Goal: Task Accomplishment & Management: Manage account settings

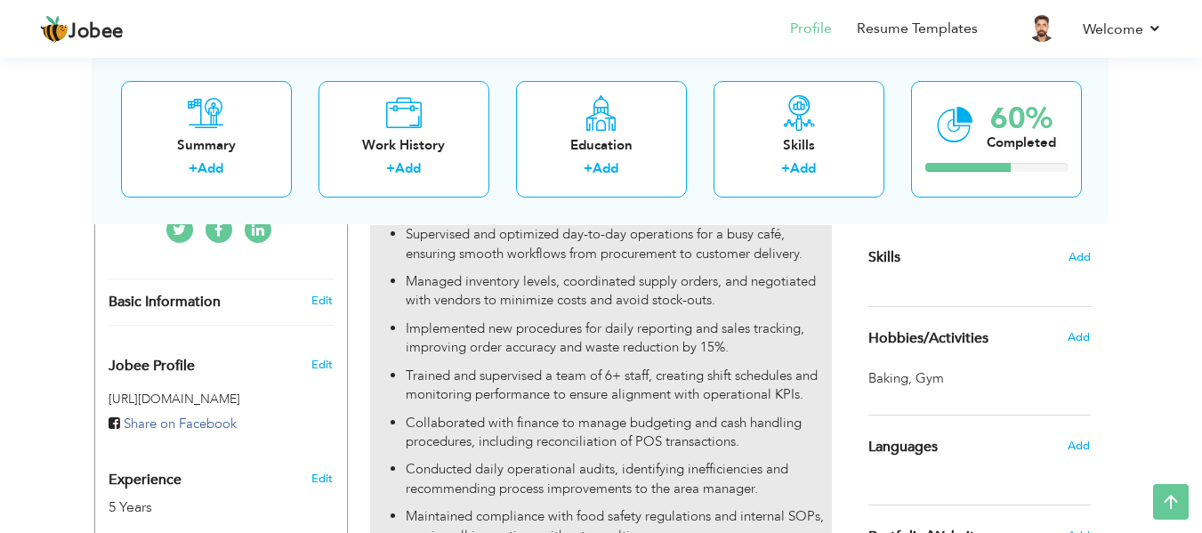
scroll to position [445, 0]
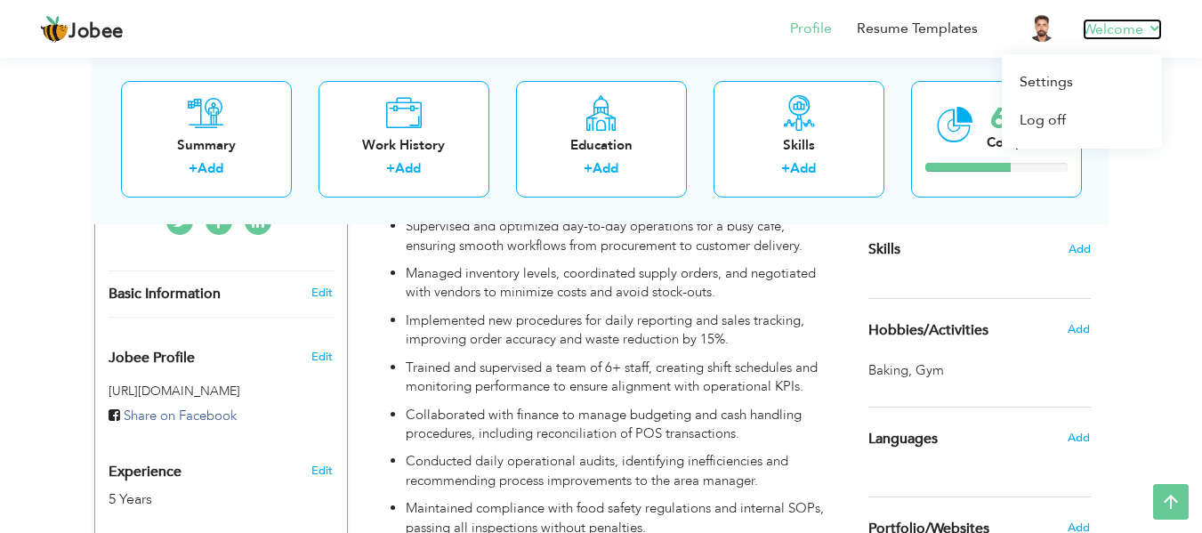
click at [1111, 27] on link "Welcome" at bounding box center [1122, 29] width 79 height 21
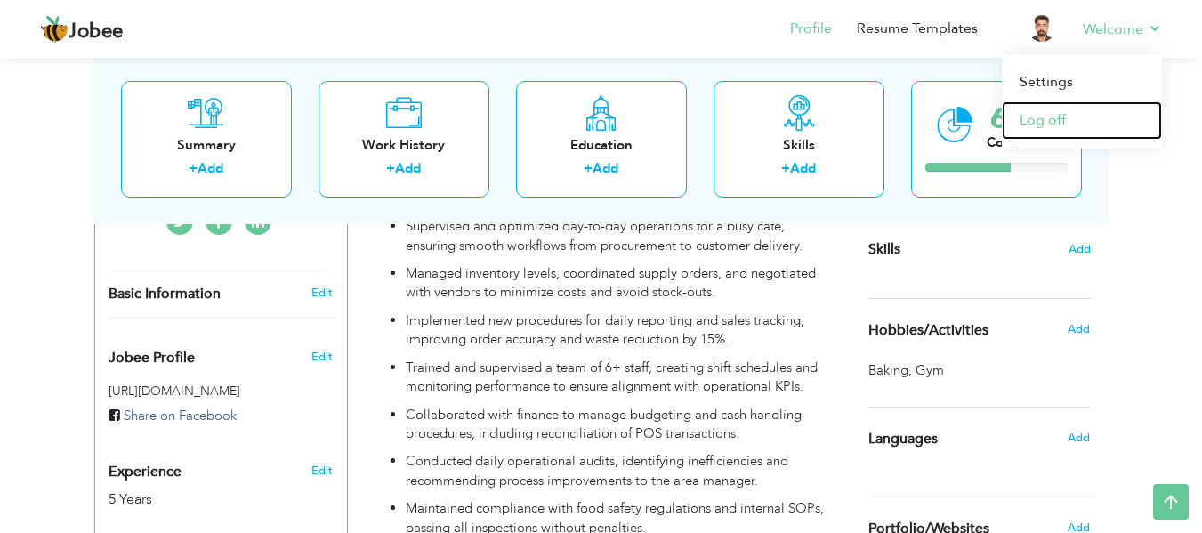
click at [1048, 118] on link "Log off" at bounding box center [1082, 120] width 160 height 38
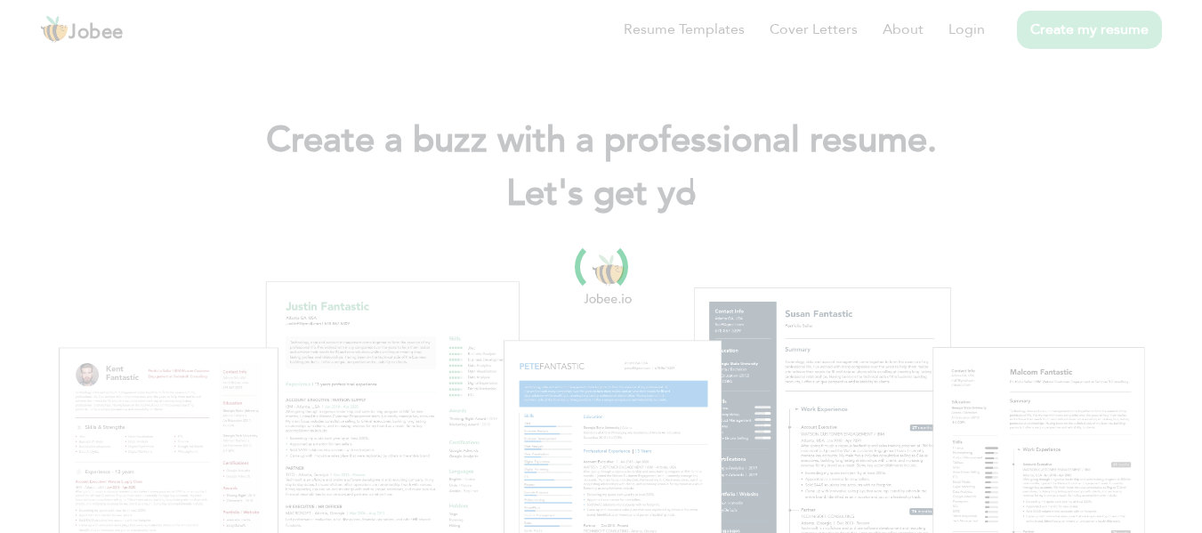
scroll to position [70, 0]
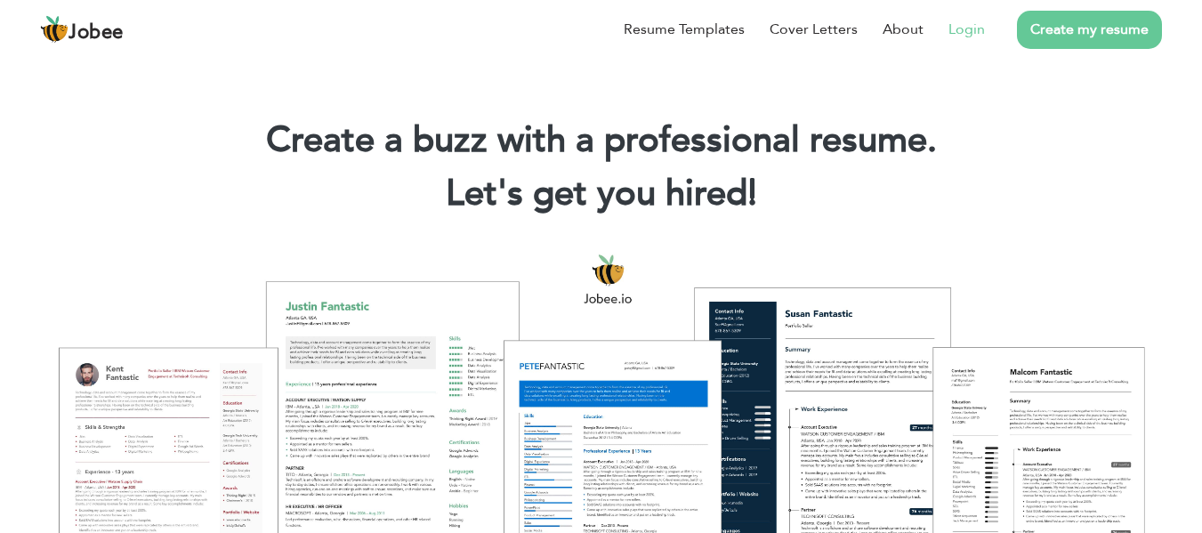
click at [977, 31] on link "Login" at bounding box center [966, 29] width 36 height 21
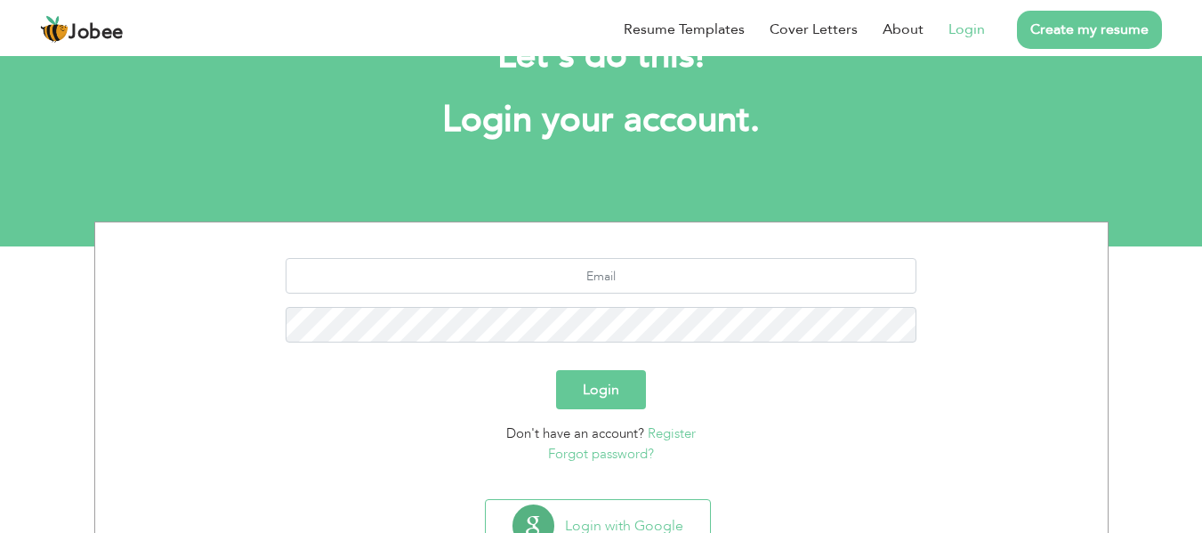
scroll to position [142, 0]
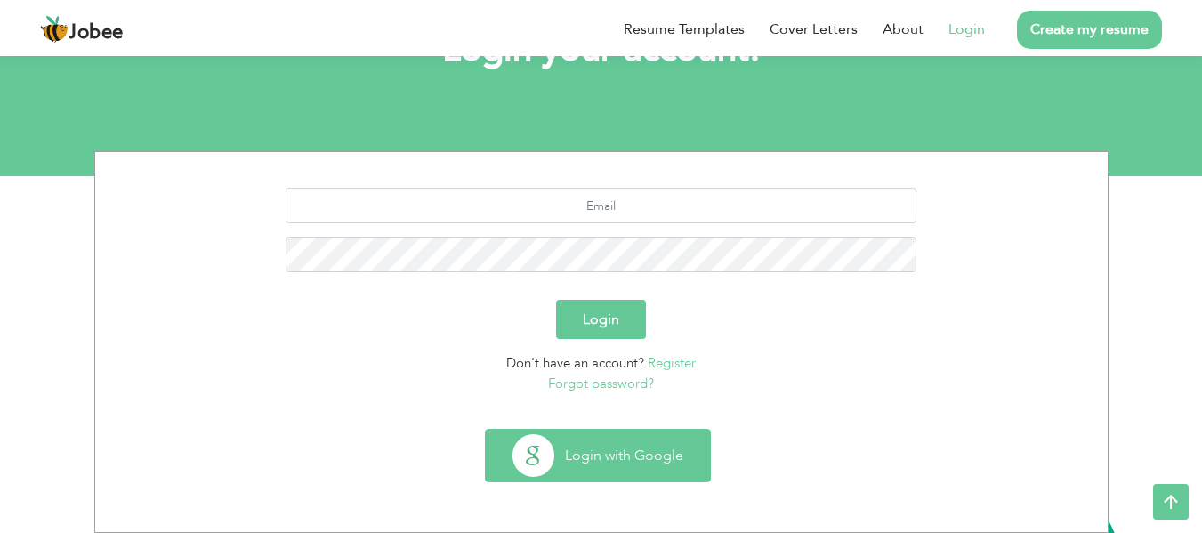
click at [588, 456] on button "Login with Google" at bounding box center [598, 456] width 224 height 52
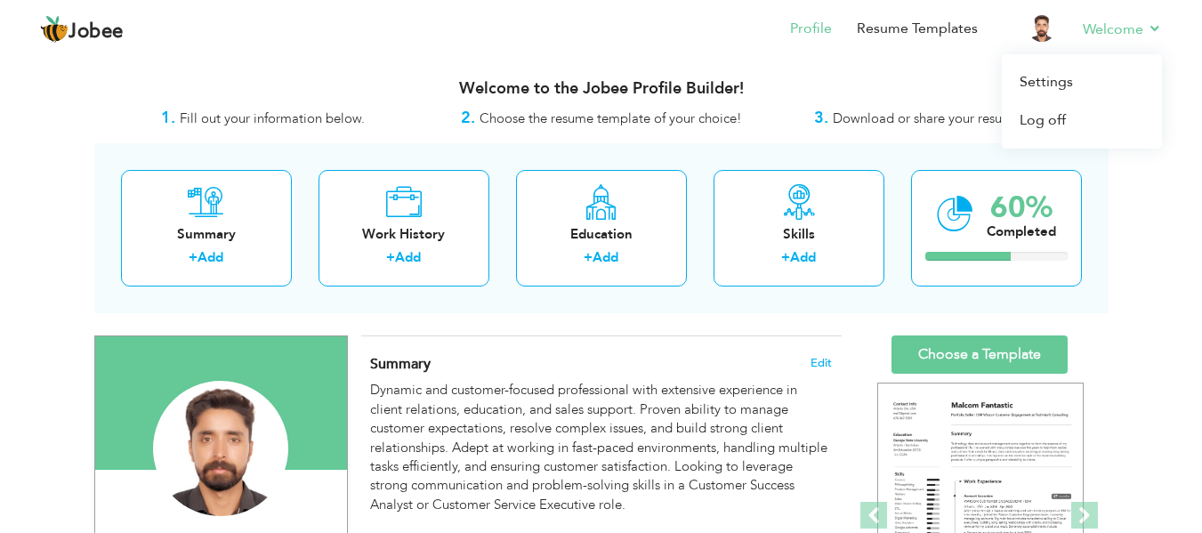
click at [1133, 12] on li "Welcome Settings Log off" at bounding box center [1110, 30] width 104 height 48
click at [1061, 116] on link "Log off" at bounding box center [1082, 120] width 160 height 38
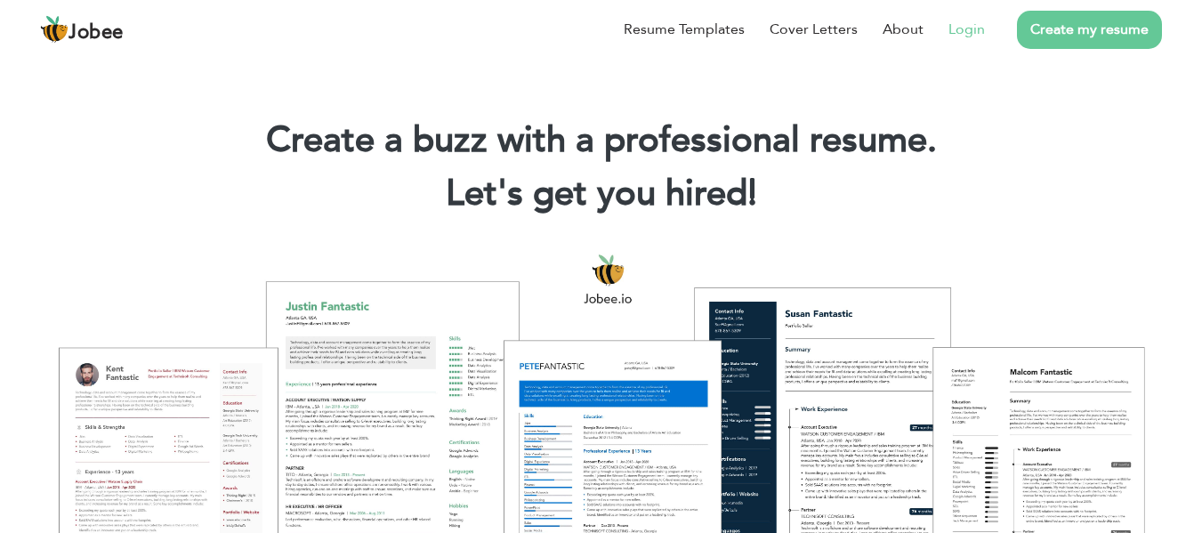
click at [972, 37] on link "Login" at bounding box center [966, 29] width 36 height 21
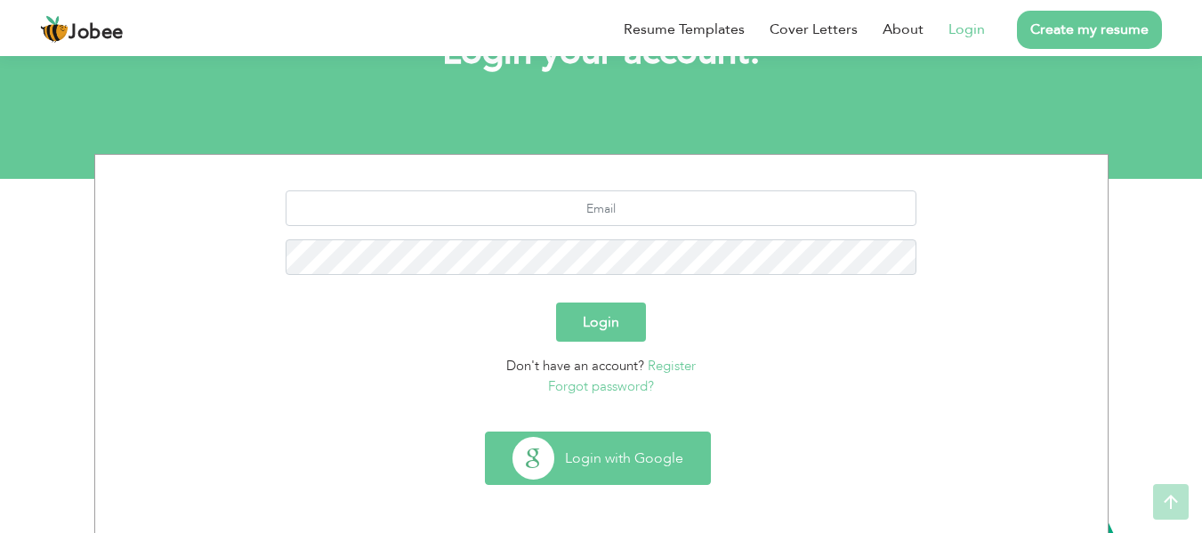
scroll to position [142, 0]
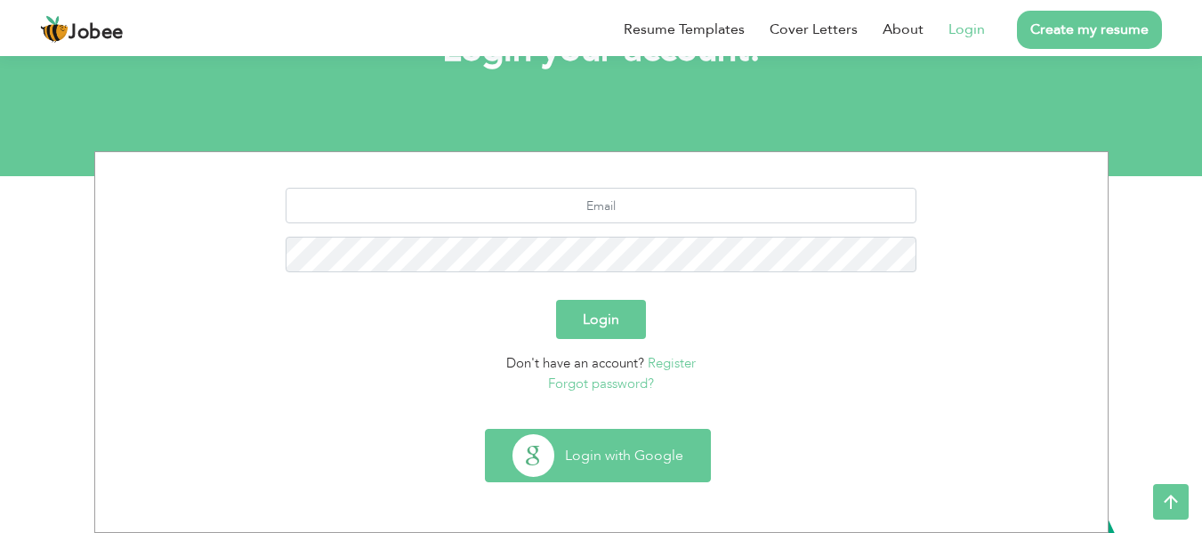
click at [592, 453] on button "Login with Google" at bounding box center [598, 456] width 224 height 52
